Goal: Check status: Check status

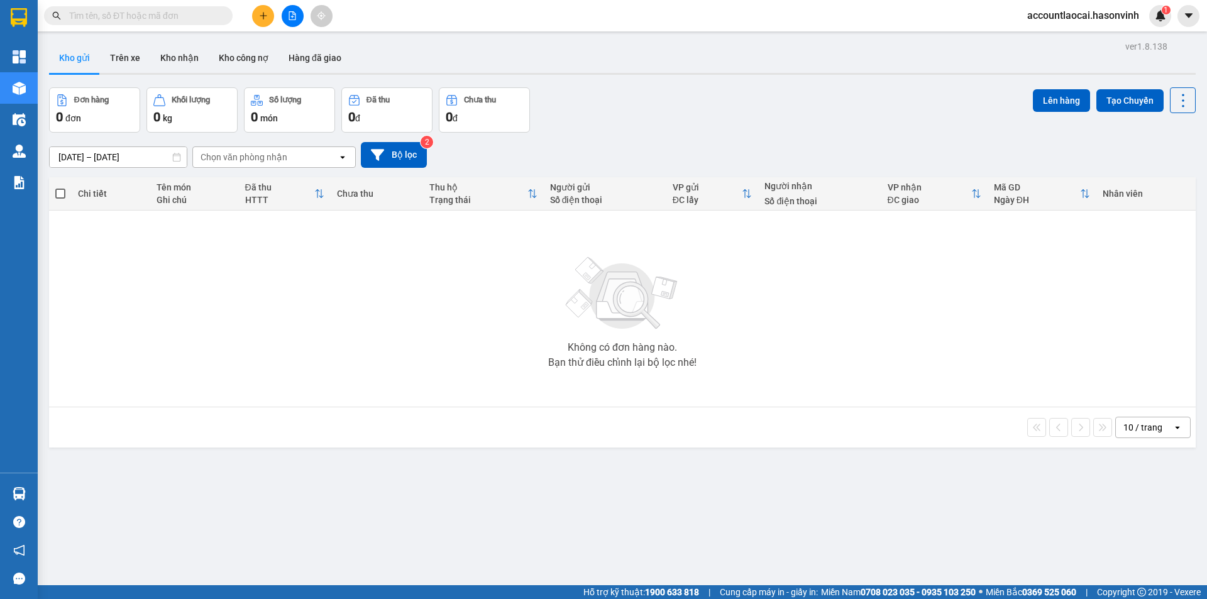
click at [126, 17] on input "text" at bounding box center [143, 16] width 148 height 14
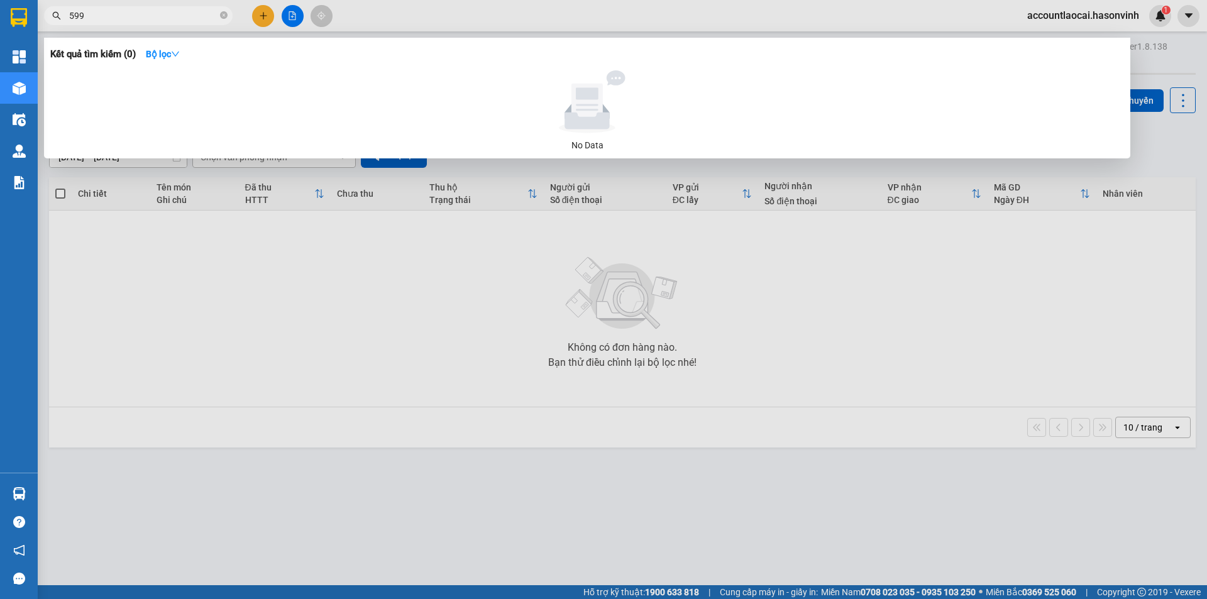
type input "5999"
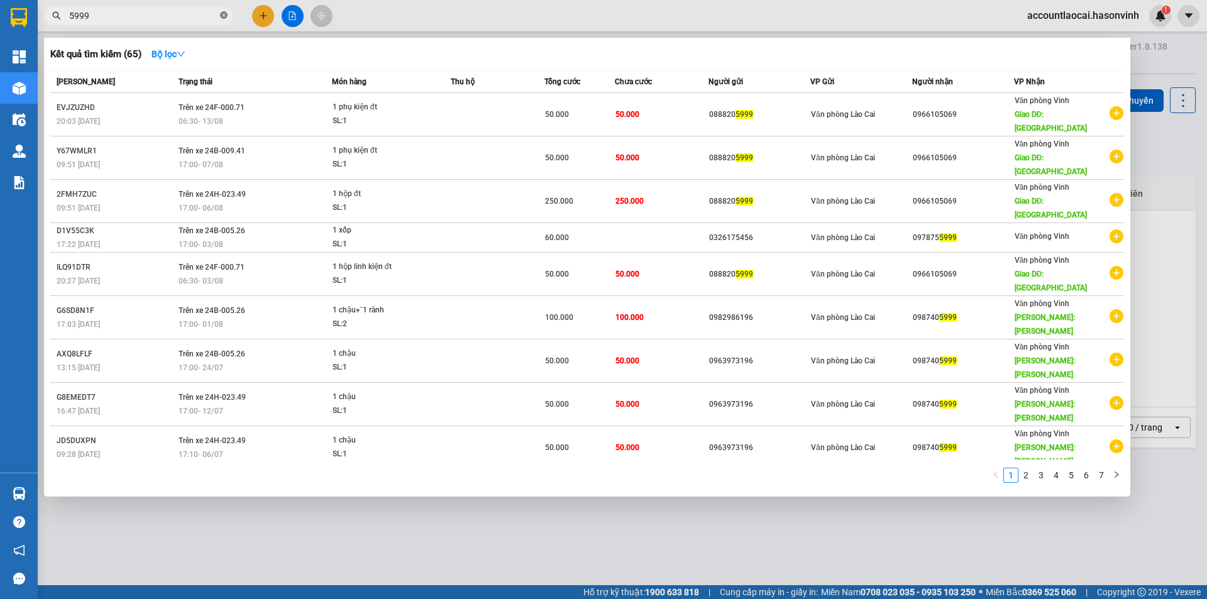
click at [226, 15] on icon "close-circle" at bounding box center [224, 15] width 8 height 8
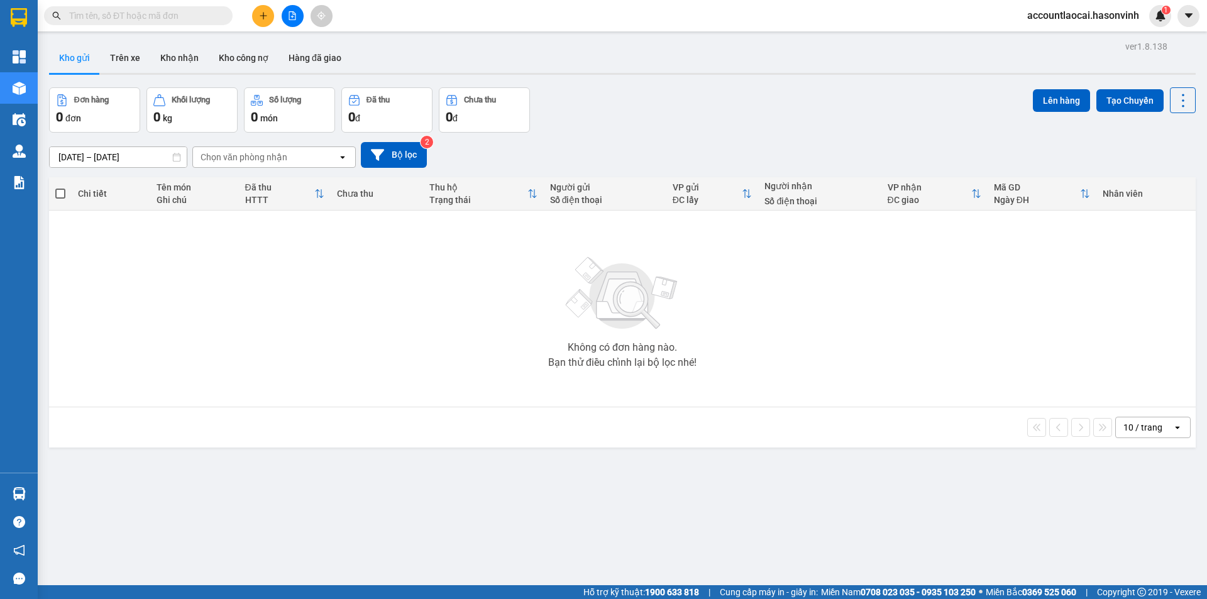
click at [147, 14] on input "text" at bounding box center [143, 16] width 148 height 14
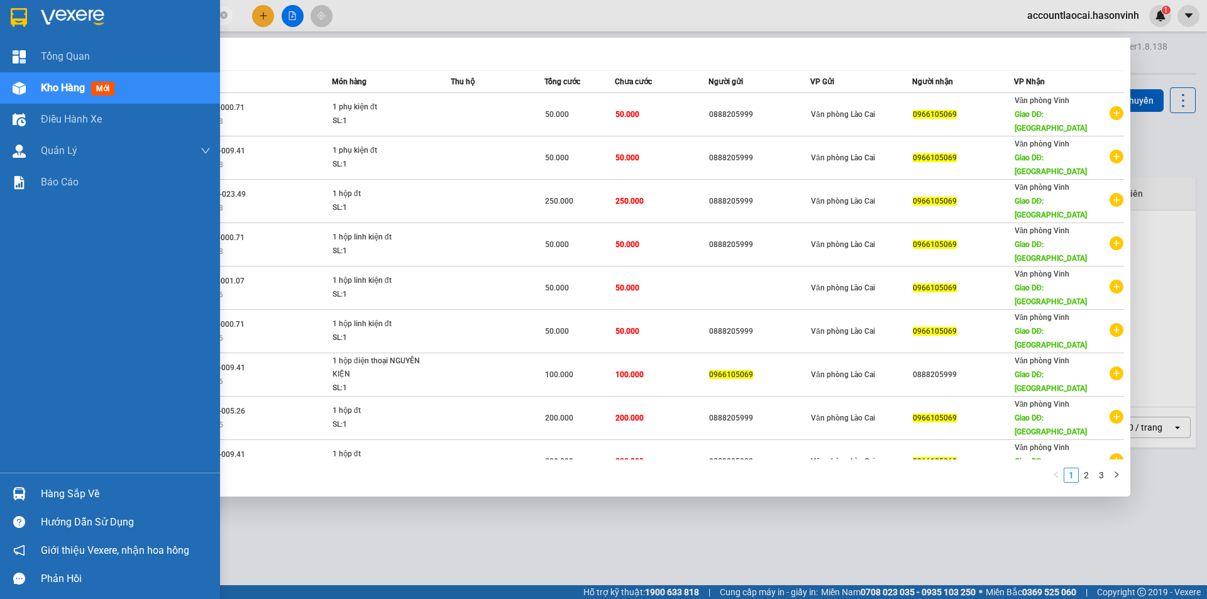
drag, startPoint x: 135, startPoint y: 19, endPoint x: 18, endPoint y: 4, distance: 118.0
click at [3, 6] on section "Kết quả tìm kiếm ( 29 ) Bộ lọc Mã ĐH Trạng thái Món hàng Thu hộ Tổng cước Chưa …" at bounding box center [603, 299] width 1207 height 599
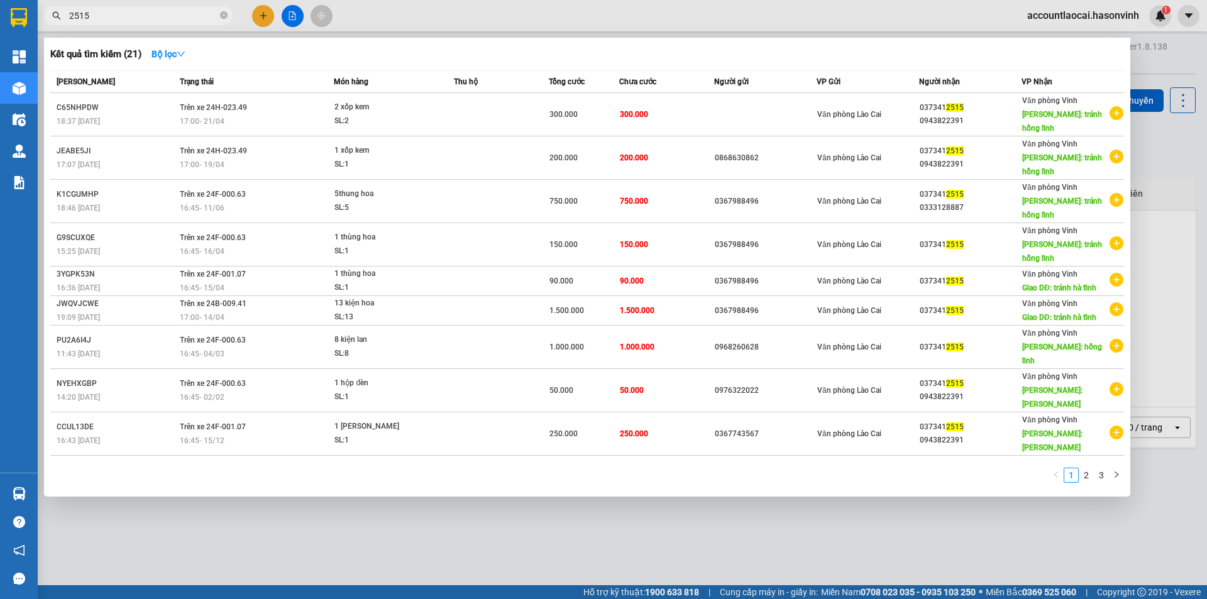
type input "2515"
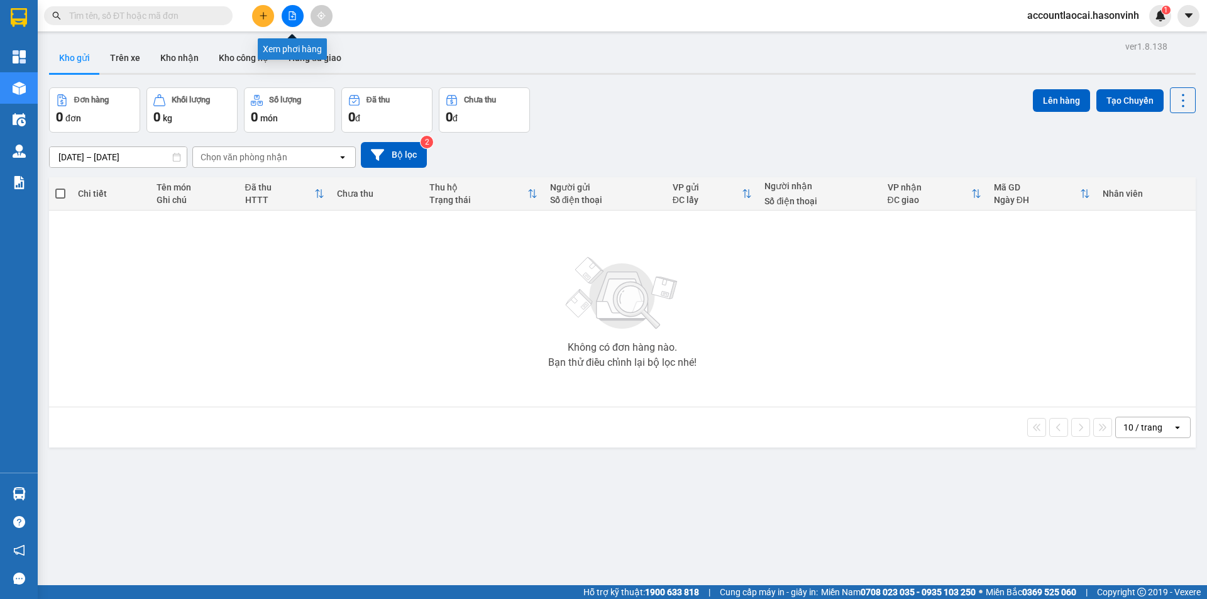
click at [294, 14] on icon "file-add" at bounding box center [292, 15] width 7 height 9
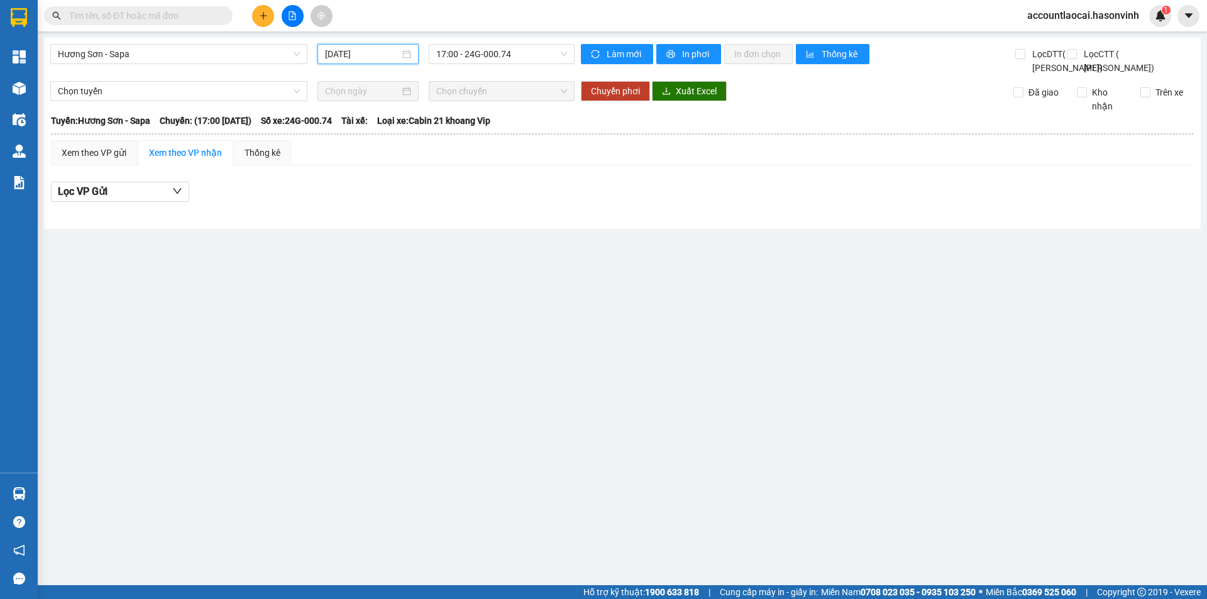
click at [366, 50] on input "[DATE]" at bounding box center [362, 54] width 75 height 14
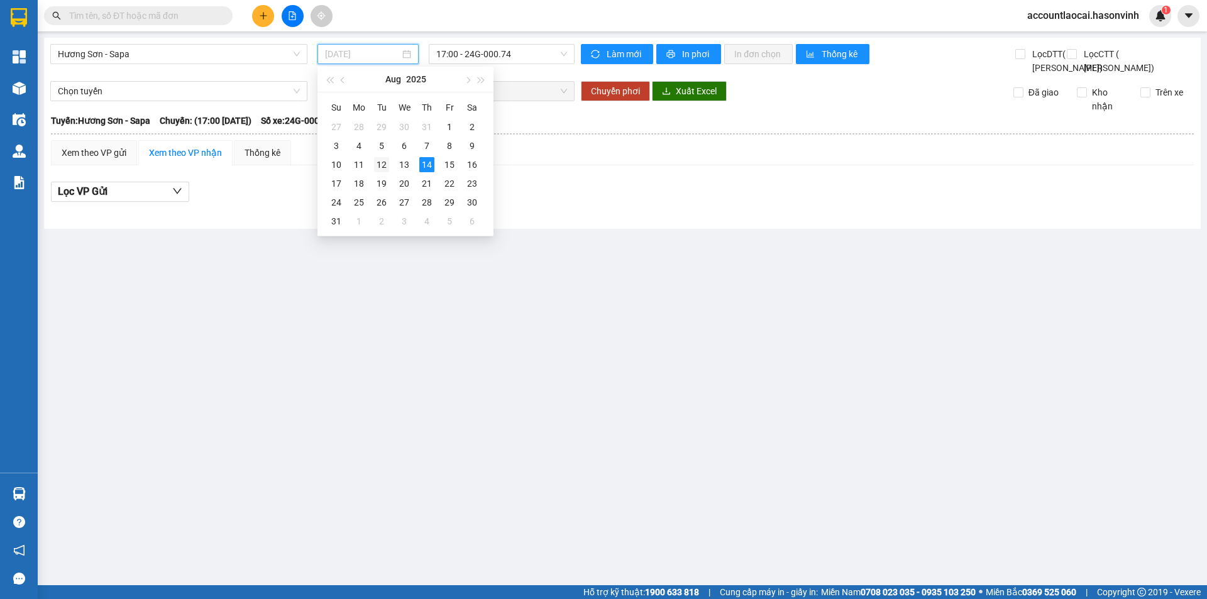
click at [387, 167] on div "12" at bounding box center [381, 164] width 15 height 15
type input "[DATE]"
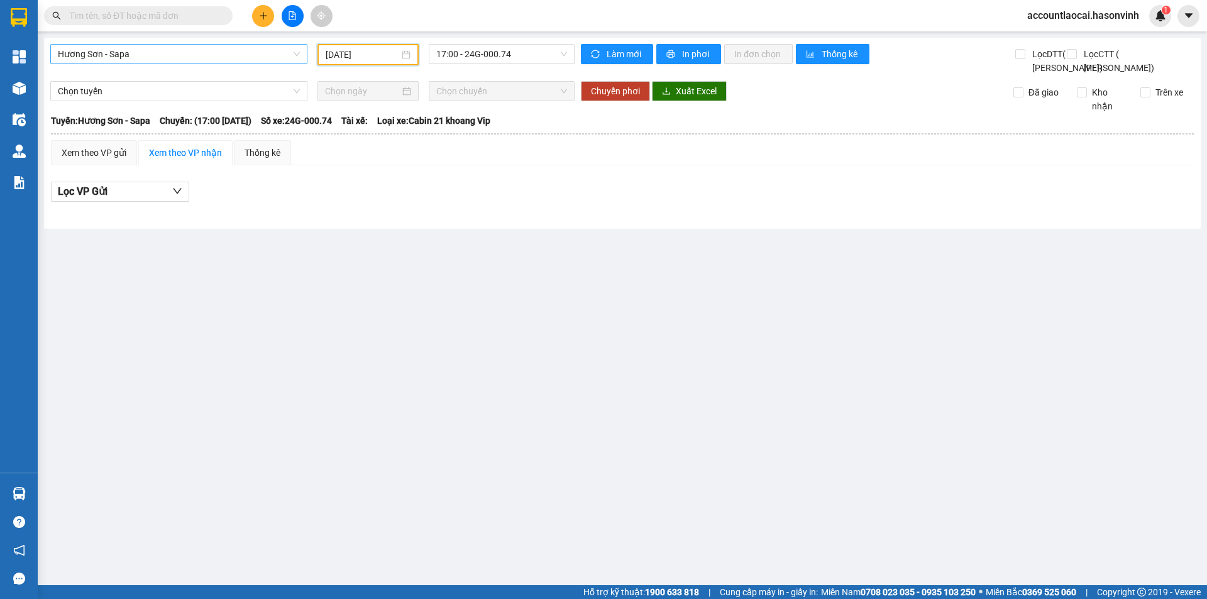
click at [155, 49] on span "Hương Sơn - Sapa" at bounding box center [179, 54] width 242 height 19
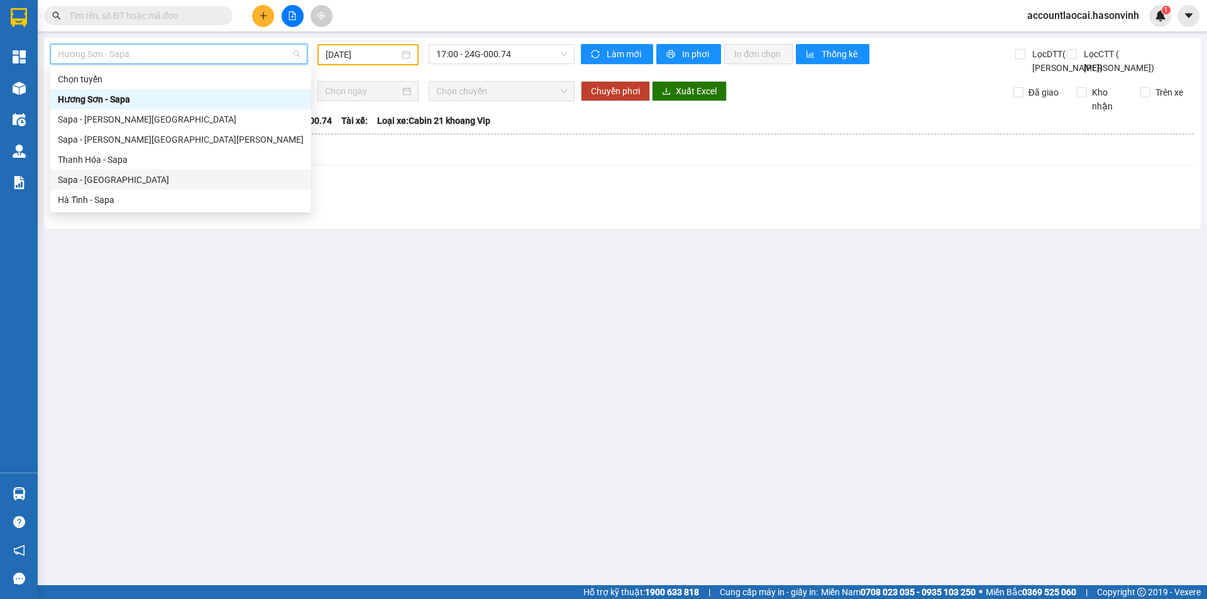
click at [91, 185] on div "Sapa - [GEOGRAPHIC_DATA]" at bounding box center [181, 180] width 246 height 14
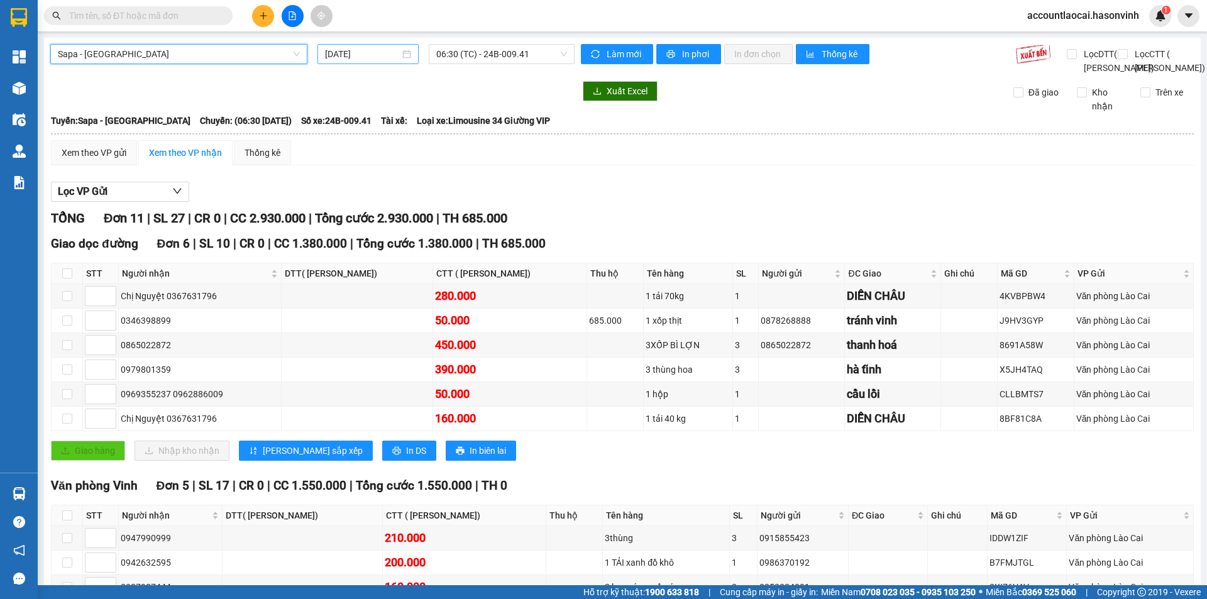
click at [389, 53] on input "[DATE]" at bounding box center [362, 54] width 75 height 14
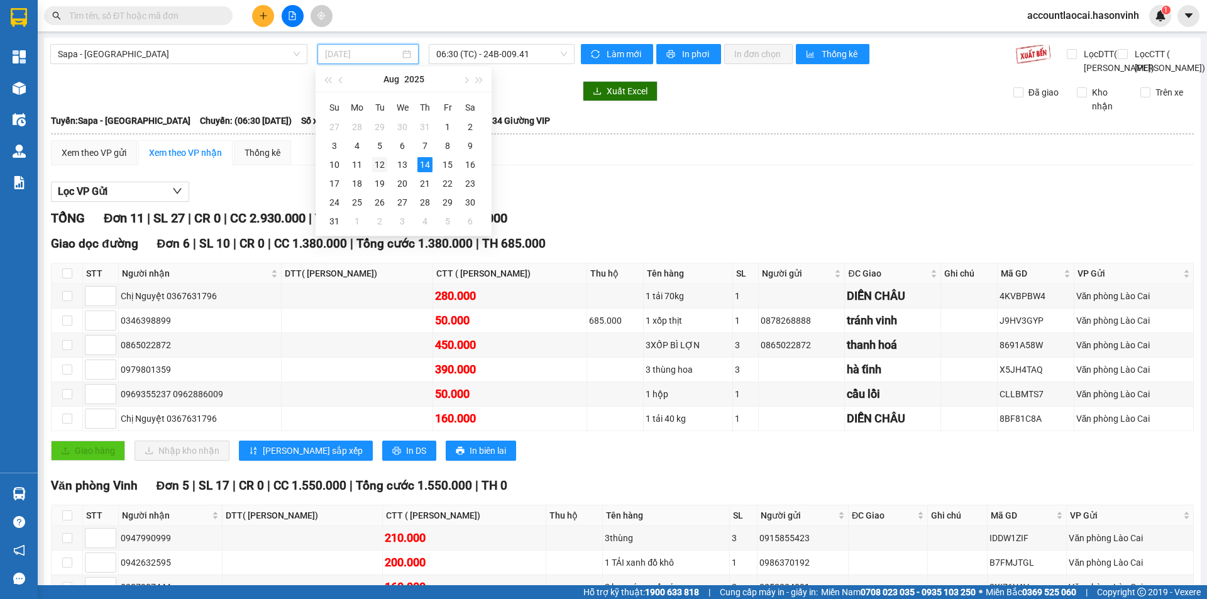
click at [384, 165] on div "12" at bounding box center [379, 164] width 15 height 15
type input "[DATE]"
